Goal: Task Accomplishment & Management: Manage account settings

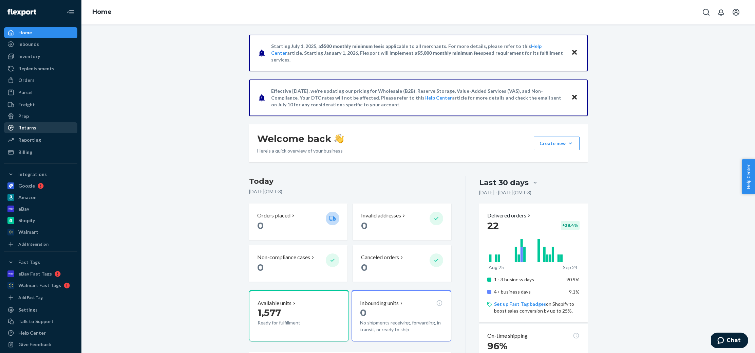
click at [31, 128] on div "Returns" at bounding box center [27, 127] width 18 height 7
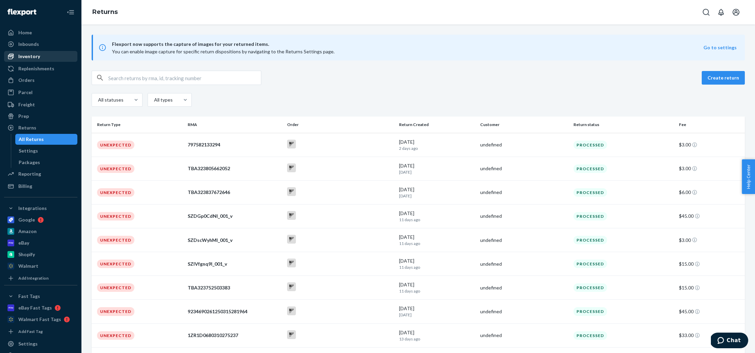
click at [28, 59] on div "Inventory" at bounding box center [29, 56] width 22 height 7
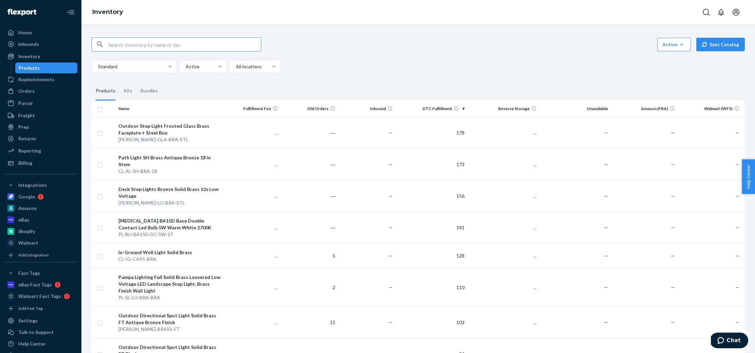
click at [118, 44] on input "text" at bounding box center [184, 45] width 153 height 14
type input "PL-FL-BRASS"
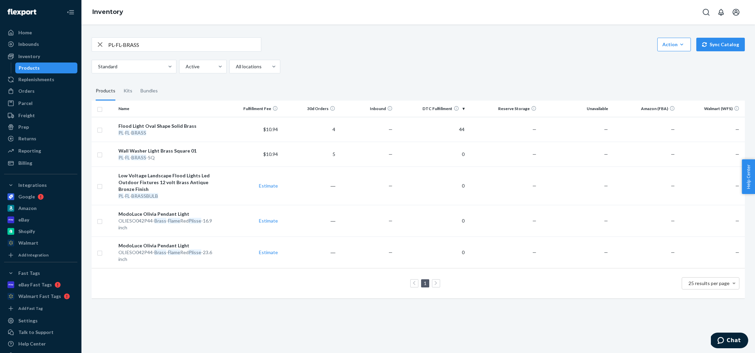
drag, startPoint x: 99, startPoint y: 46, endPoint x: 116, endPoint y: 46, distance: 16.6
click at [99, 46] on icon "button" at bounding box center [100, 45] width 8 height 14
click at [124, 45] on input "text" at bounding box center [184, 45] width 153 height 14
paste input "CL-FL-BRASS-BLACK"
type input "CL-FL-BRASS-BLACK"
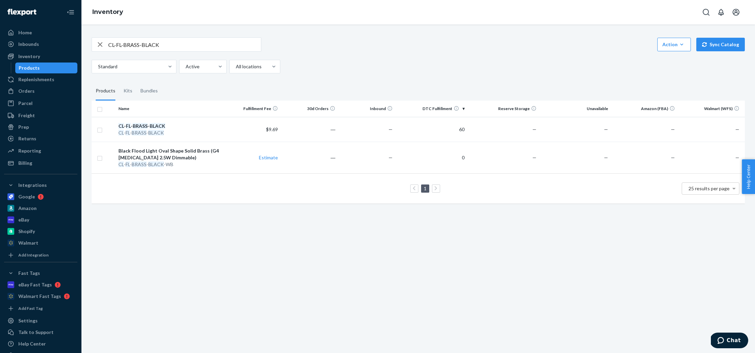
click at [101, 42] on icon "button" at bounding box center [100, 45] width 8 height 14
click at [124, 43] on input "text" at bounding box center [184, 45] width 153 height 14
paste input "[PERSON_NAME]-BRASS-TUBE-BLACK"
type input "[PERSON_NAME]-BRASS-TUBE-BLACK"
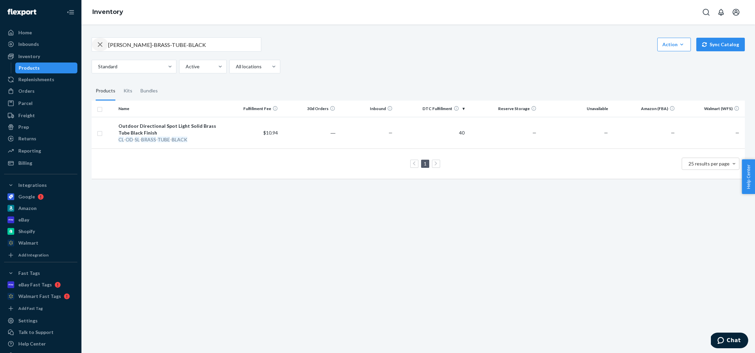
drag, startPoint x: 101, startPoint y: 45, endPoint x: 116, endPoint y: 46, distance: 15.0
click at [101, 45] on icon "button" at bounding box center [100, 44] width 5 height 5
click at [119, 46] on input "text" at bounding box center [184, 45] width 153 height 14
paste input "[PERSON_NAME]-BRASS-FT-BLACK"
type input "[PERSON_NAME]-BRASS-FT-BLACK"
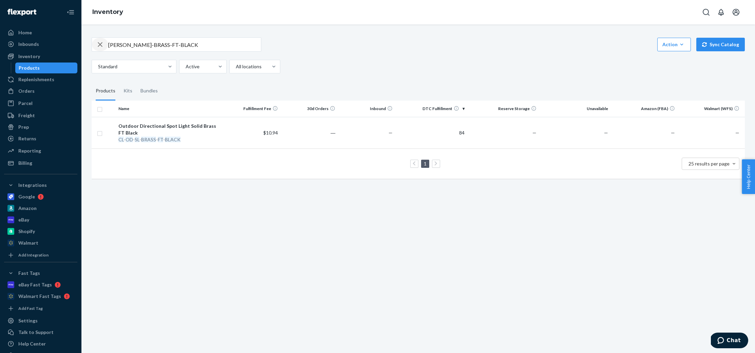
drag, startPoint x: 101, startPoint y: 44, endPoint x: 112, endPoint y: 44, distance: 10.2
click at [101, 44] on icon "button" at bounding box center [100, 45] width 8 height 14
click at [120, 44] on input "text" at bounding box center [184, 45] width 153 height 14
paste input "[PERSON_NAME]-BRASS-TUBE"
type input "[PERSON_NAME]-BRASS-TUBE"
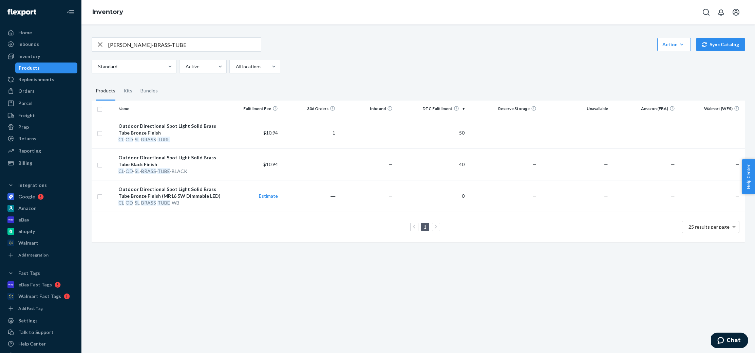
click at [101, 42] on icon "button" at bounding box center [100, 45] width 8 height 14
click at [128, 48] on input "text" at bounding box center [184, 45] width 153 height 14
paste input "CL-AL-SH-BRA-18"
type input "CL-AL-SH-BRA-18"
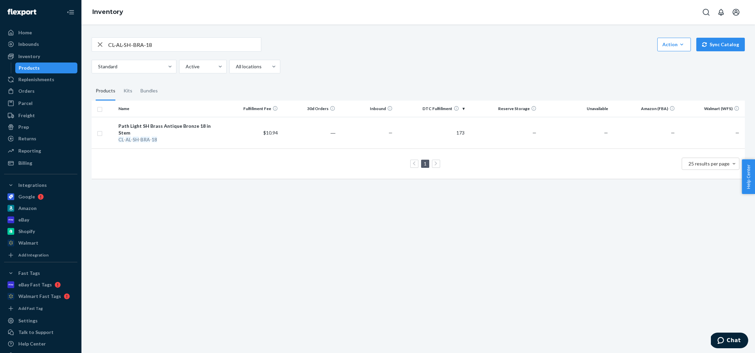
click at [98, 44] on icon "button" at bounding box center [100, 45] width 8 height 14
click at [151, 43] on input "text" at bounding box center [184, 45] width 153 height 14
paste input "CL-AL-BH-BRA-18"
type input "CL-AL-BH-BRA-18"
click at [101, 45] on icon "button" at bounding box center [100, 45] width 8 height 14
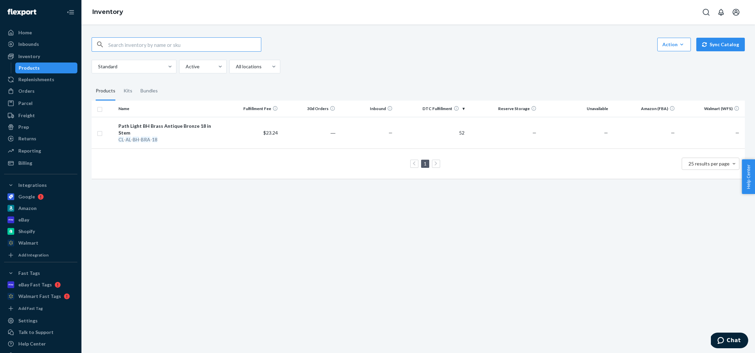
click at [120, 42] on input "text" at bounding box center [184, 45] width 153 height 14
paste input "CL-IG-LO-BRA"
type input "CL-IG-LO-BRA"
click at [98, 42] on icon "button" at bounding box center [100, 44] width 5 height 5
click at [117, 46] on input "text" at bounding box center [184, 45] width 153 height 14
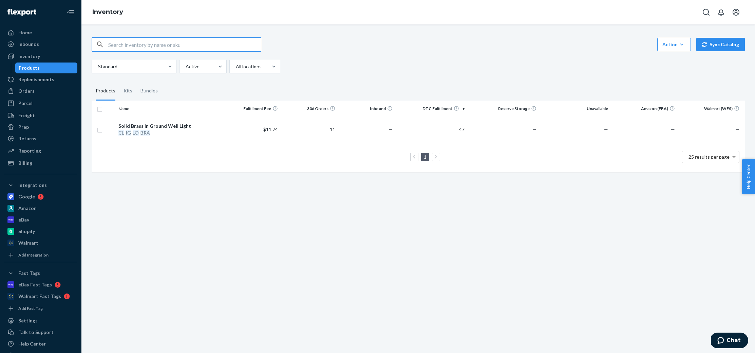
paste input "CL-IG-CAP1-BRA"
type input "CL-IG-CAP1-BRA"
click at [104, 41] on div "button" at bounding box center [100, 45] width 16 height 14
click at [130, 42] on input "text" at bounding box center [184, 45] width 153 height 14
paste input "[PERSON_NAME]-BRASS-FT"
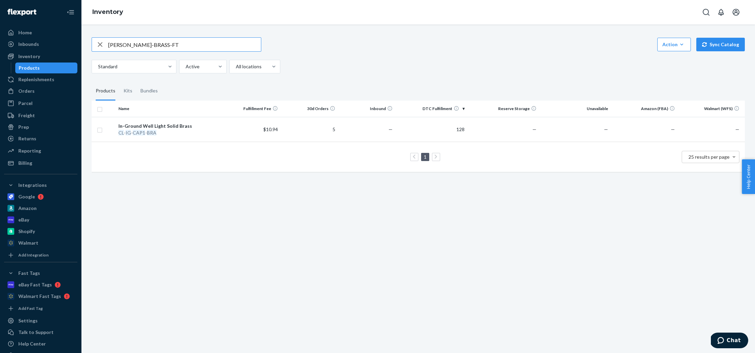
type input "[PERSON_NAME]-BRASS-FT"
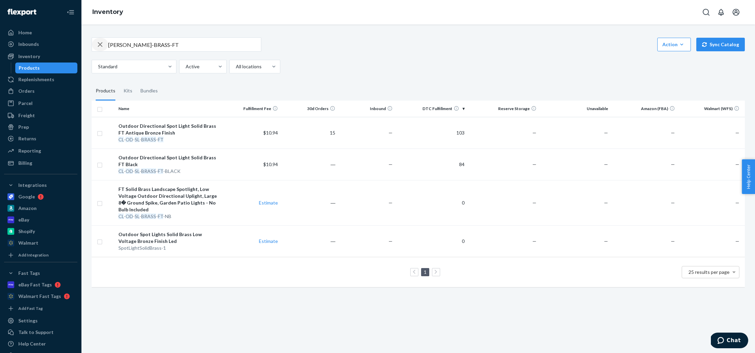
drag, startPoint x: 99, startPoint y: 45, endPoint x: 132, endPoint y: 46, distance: 32.2
click at [99, 45] on icon "button" at bounding box center [100, 44] width 5 height 5
click at [132, 46] on input "text" at bounding box center [184, 45] width 153 height 14
paste input "[PERSON_NAME]-GLA-BRA-BRA"
type input "[PERSON_NAME]-GLA-BRA-BRA"
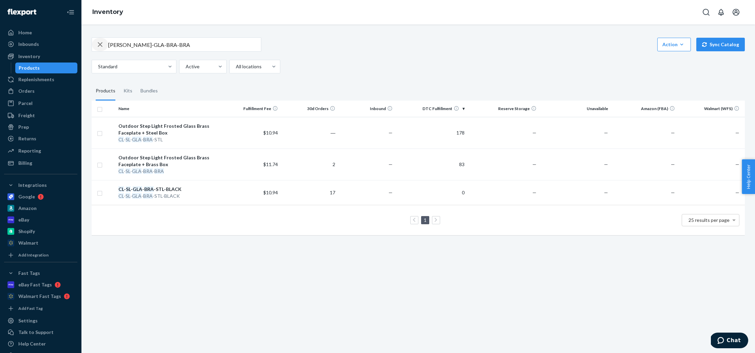
drag, startPoint x: 99, startPoint y: 42, endPoint x: 102, endPoint y: 43, distance: 3.5
click at [99, 42] on icon "button" at bounding box center [100, 45] width 8 height 14
click at [111, 45] on input "text" at bounding box center [184, 45] width 153 height 14
paste input "[PERSON_NAME]-GLA-BRA-STL"
type input "[PERSON_NAME]-GLA-BRA-STL"
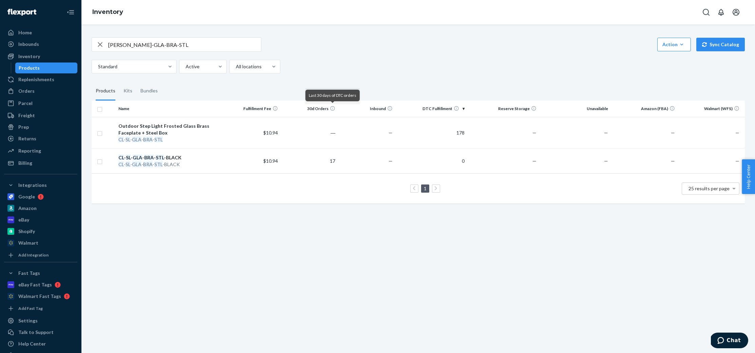
click at [102, 44] on icon "button" at bounding box center [100, 45] width 8 height 14
click at [124, 45] on input "text" at bounding box center [184, 45] width 153 height 14
paste input "PL-SL-LO-BRA-BRA"
type input "PL-SL-LO-BRA-BRA"
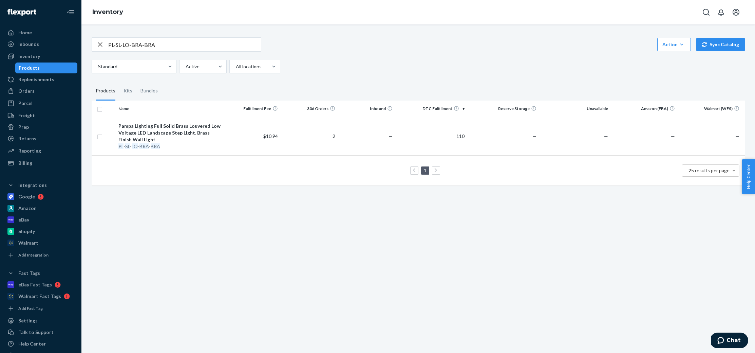
click at [99, 45] on icon "button" at bounding box center [100, 44] width 5 height 5
click at [123, 44] on input "text" at bounding box center [184, 45] width 153 height 14
paste input "[PERSON_NAME]-GLA-BRA-STL-BLACK"
type input "[PERSON_NAME]-GLA-BRA-STL-BLACK"
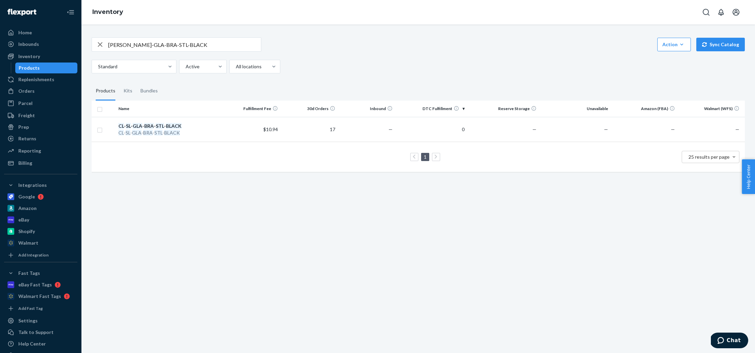
click at [100, 46] on icon "button" at bounding box center [100, 45] width 8 height 14
click at [113, 45] on input "text" at bounding box center [184, 45] width 153 height 14
paste input "[PERSON_NAME]-LO-BRA-STL-BLACK"
type input "[PERSON_NAME]-LO-BRA-STL-BLACK"
drag, startPoint x: 99, startPoint y: 44, endPoint x: 103, endPoint y: 46, distance: 4.6
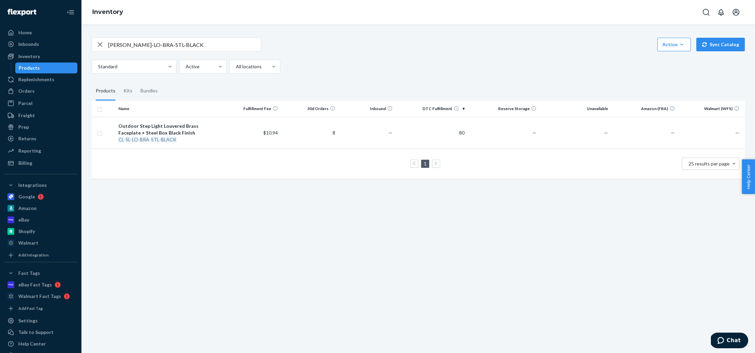
click at [99, 44] on icon "button" at bounding box center [100, 45] width 8 height 14
click at [120, 45] on input "text" at bounding box center [184, 45] width 153 height 14
paste input "[PERSON_NAME]-LO-BRA-STL"
type input "[PERSON_NAME]-LO-BRA-STL"
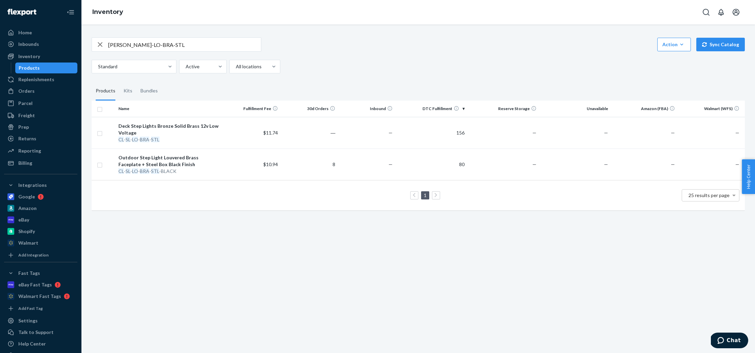
click at [100, 45] on icon "button" at bounding box center [100, 44] width 5 height 5
click at [121, 46] on input "text" at bounding box center [184, 45] width 153 height 14
paste input "[PERSON_NAME]-BRASS-BLACK"
type input "[PERSON_NAME]-BRASS-BLACK"
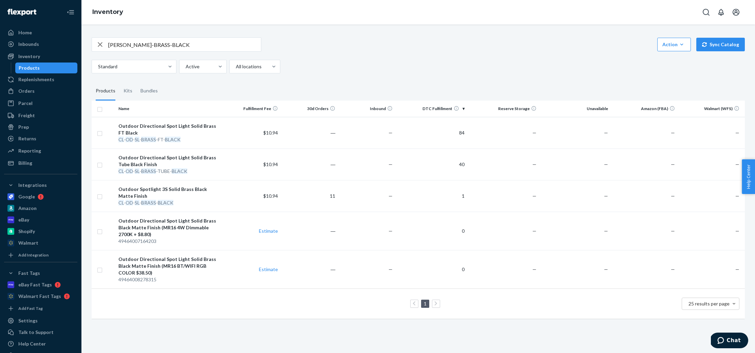
drag, startPoint x: 97, startPoint y: 42, endPoint x: 105, endPoint y: 41, distance: 7.9
click at [97, 42] on icon "button" at bounding box center [100, 45] width 8 height 14
click at [115, 40] on input "text" at bounding box center [184, 45] width 153 height 14
paste input "CL-BU-MR16-5W-36-27"
type input "CL-BU-MR16-5W-36-27"
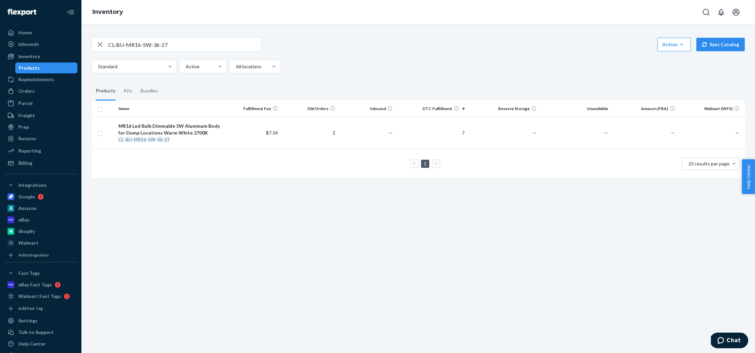
click at [101, 47] on icon "button" at bounding box center [100, 45] width 8 height 14
click at [121, 45] on input "text" at bounding box center [184, 45] width 153 height 14
paste input "PL-BU-G4-3W-27-1"
type input "PL-BU-G4-3W-27-1"
click at [102, 43] on icon "button" at bounding box center [100, 45] width 8 height 14
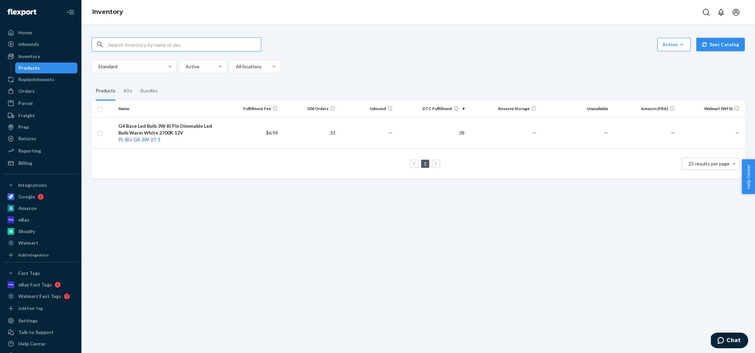
click at [111, 42] on input "text" at bounding box center [184, 45] width 153 height 14
paste input "PL-BU-BA15D-DC-5W-27"
type input "PL-BU-BA15D-DC-5W-27"
click at [100, 43] on icon "button" at bounding box center [100, 45] width 8 height 14
click at [125, 45] on input "text" at bounding box center [184, 45] width 153 height 14
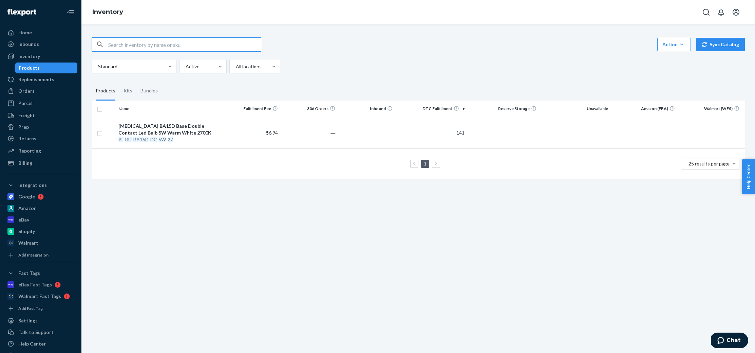
paste input "[PERSON_NAME]-BRASS-BRONZE"
type input "[PERSON_NAME]-BRASS-BRONZE"
